Goal: Contribute content

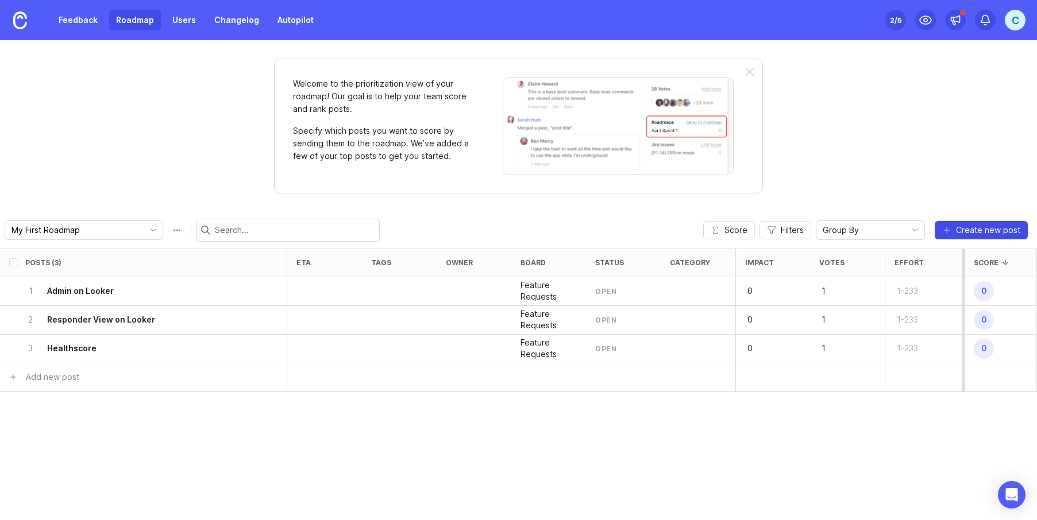
click at [982, 230] on span "Create new post" at bounding box center [988, 230] width 64 height 11
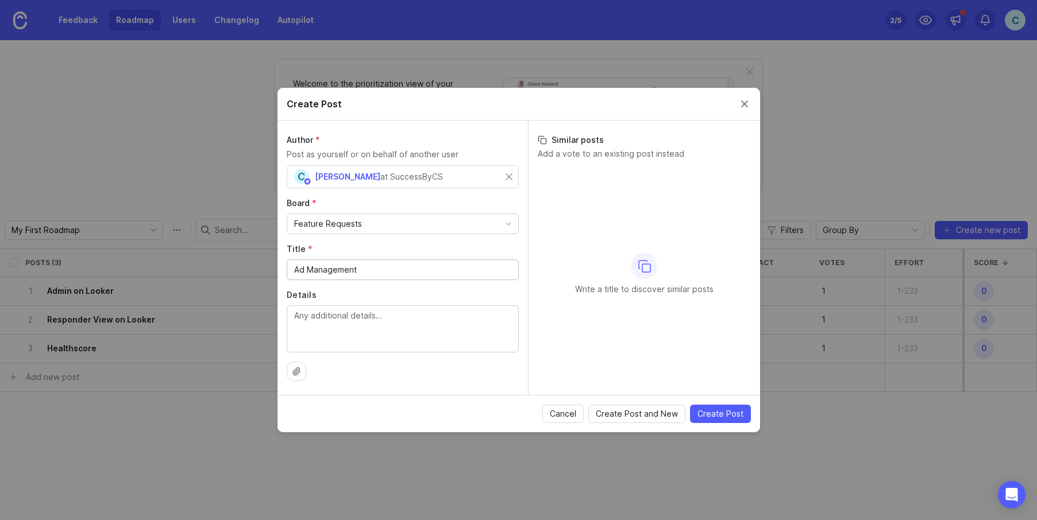
type input "Ad Management"
click at [368, 319] on textarea "Details" at bounding box center [402, 329] width 217 height 38
type textarea "Use Looker look at engagement"
click at [569, 415] on span "Cancel" at bounding box center [563, 413] width 26 height 11
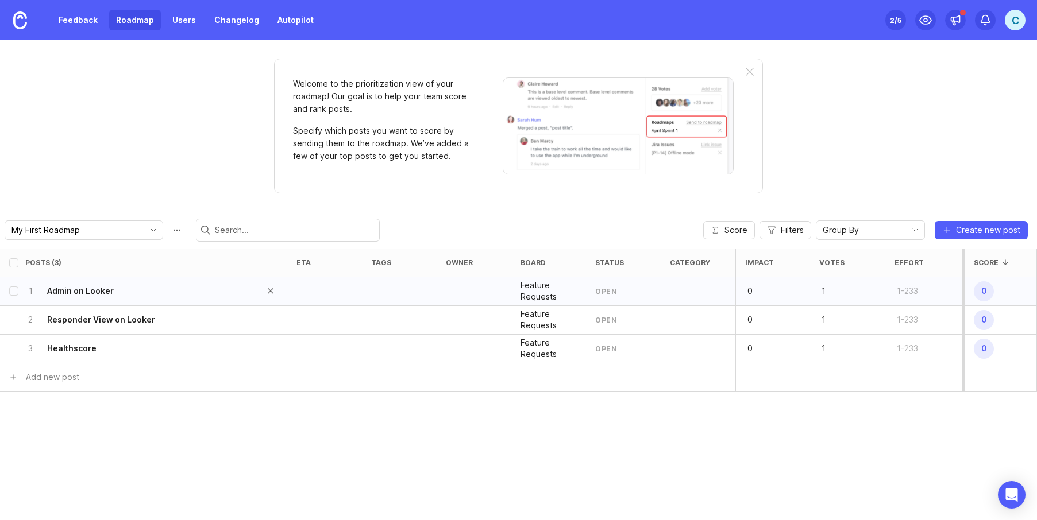
click at [100, 293] on h6 "Admin on Looker" at bounding box center [80, 290] width 67 height 11
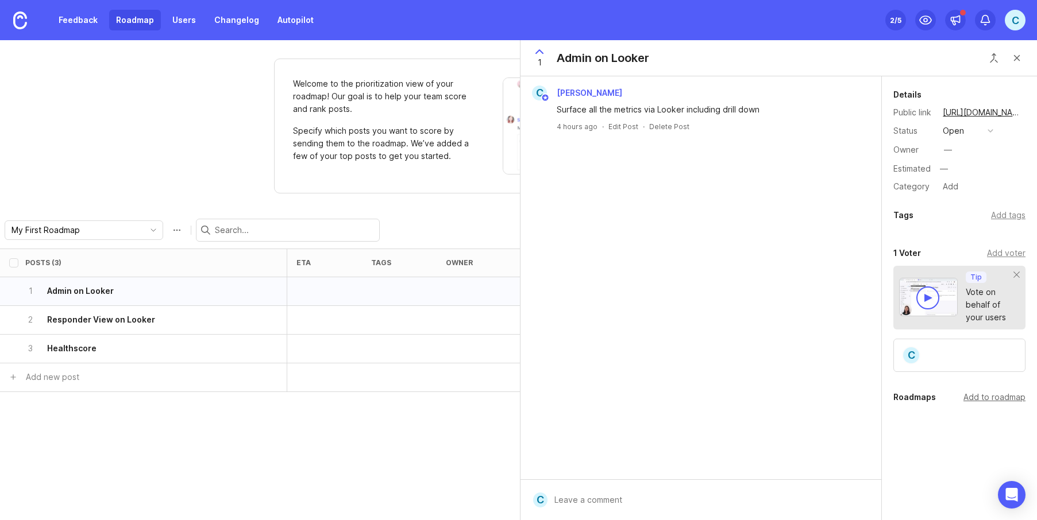
drag, startPoint x: 999, startPoint y: 397, endPoint x: 990, endPoint y: 393, distance: 10.0
click at [999, 397] on div "Add to roadmap" at bounding box center [994, 397] width 62 height 13
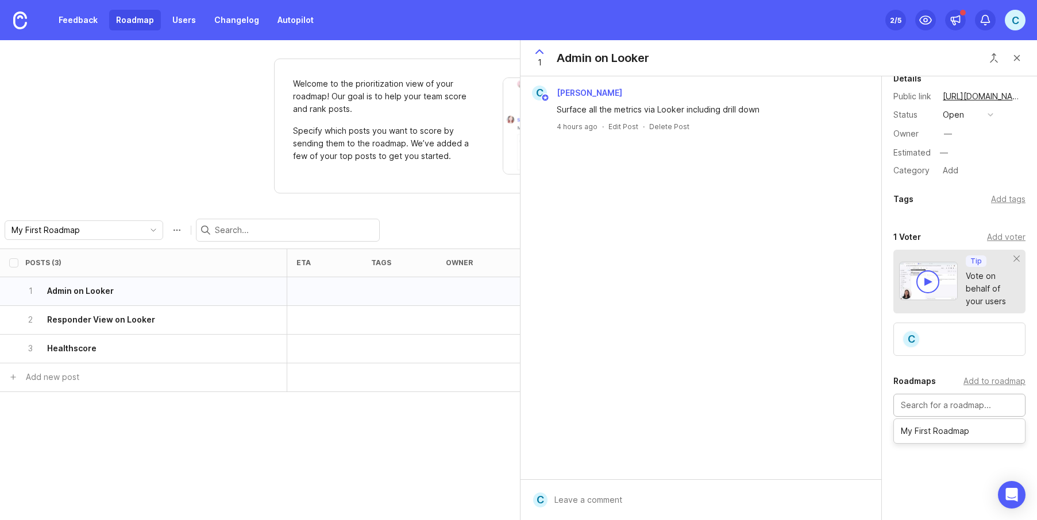
scroll to position [25, 0]
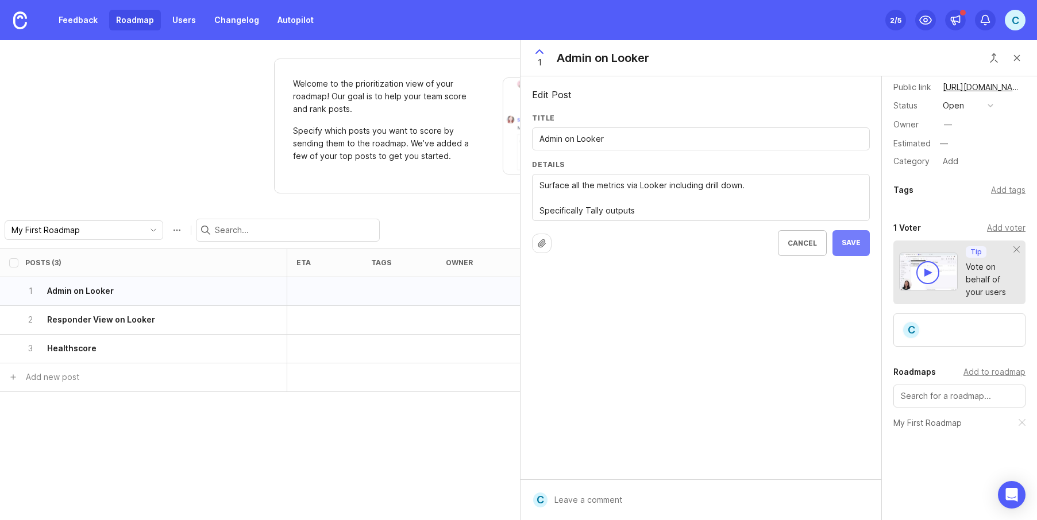
type textarea "Surface all the metrics via Looker including drill down. Specifically Tally out…"
click at [863, 247] on button "Save" at bounding box center [850, 243] width 37 height 26
